Goal: Transaction & Acquisition: Purchase product/service

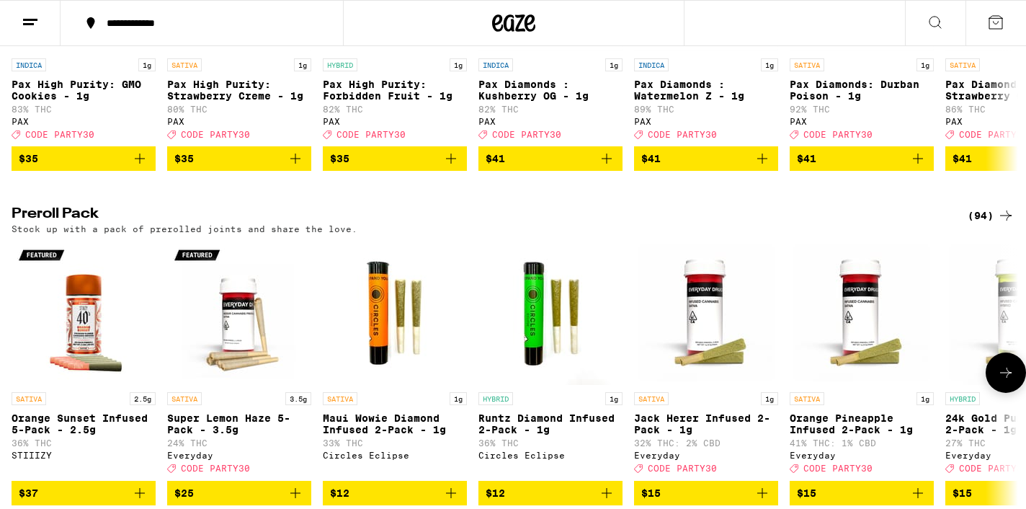
scroll to position [2942, 0]
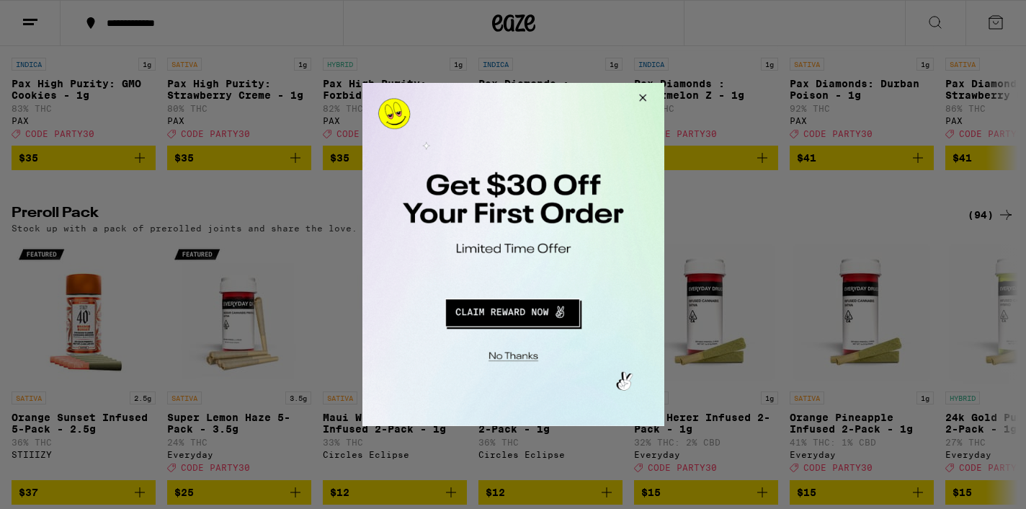
click at [645, 94] on button "Close Modal" at bounding box center [639, 100] width 39 height 35
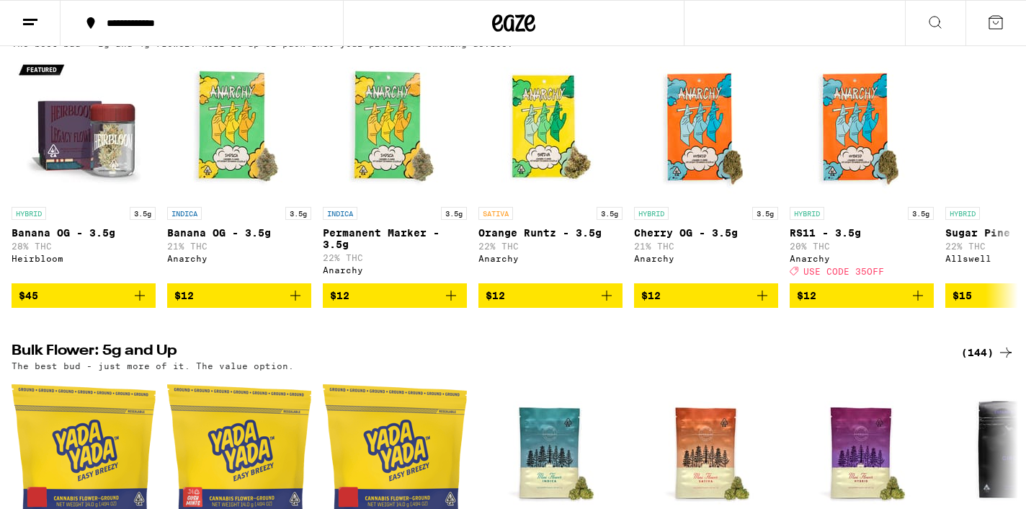
scroll to position [1174, 0]
